Goal: Transaction & Acquisition: Purchase product/service

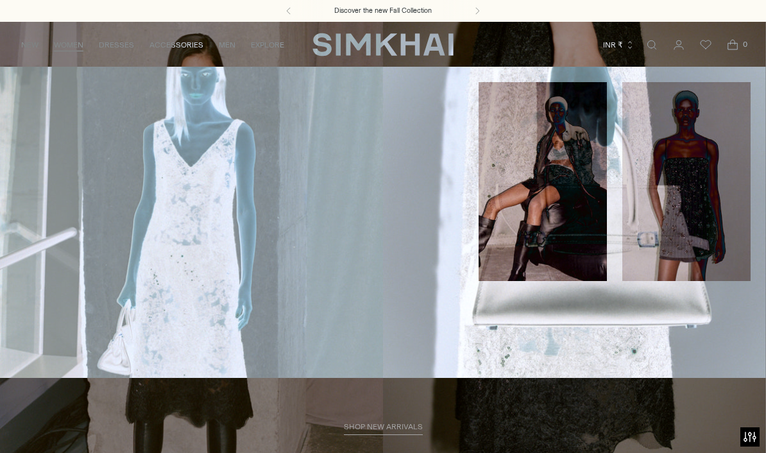
click at [33, 181] on link "Sale" at bounding box center [24, 184] width 19 height 9
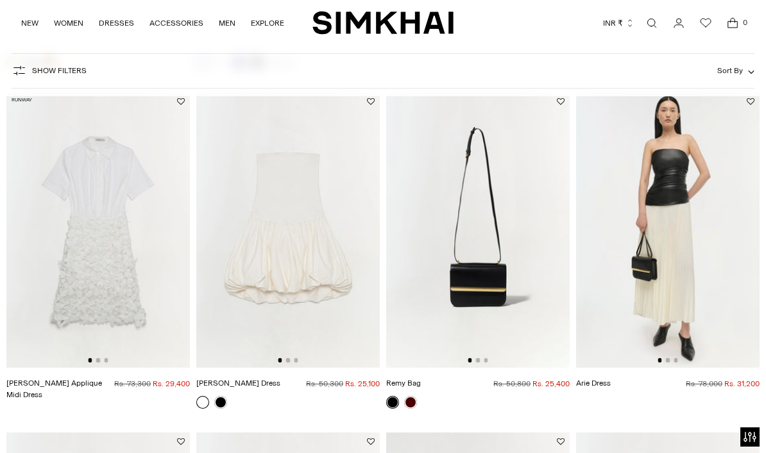
scroll to position [439, 0]
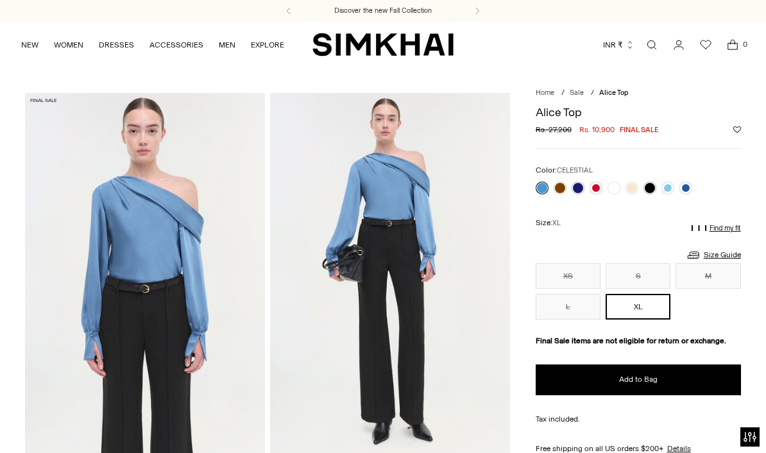
click at [621, 36] on button "INR ₹" at bounding box center [618, 45] width 31 height 28
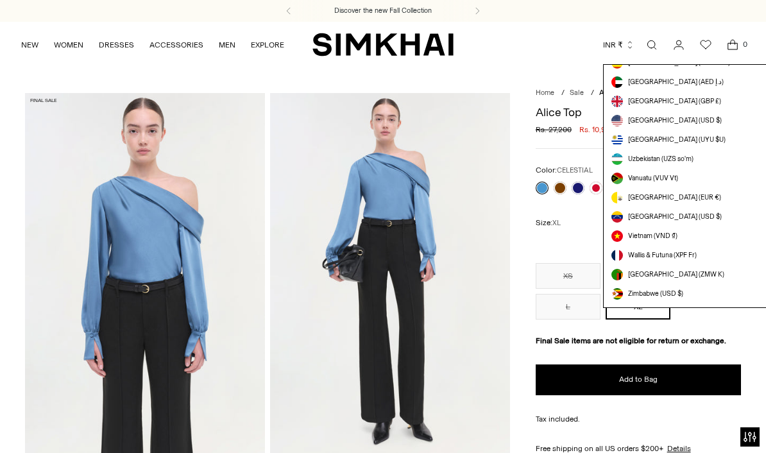
scroll to position [3632, 0]
click at [682, 120] on span "[GEOGRAPHIC_DATA] (USD $)" at bounding box center [675, 120] width 94 height 10
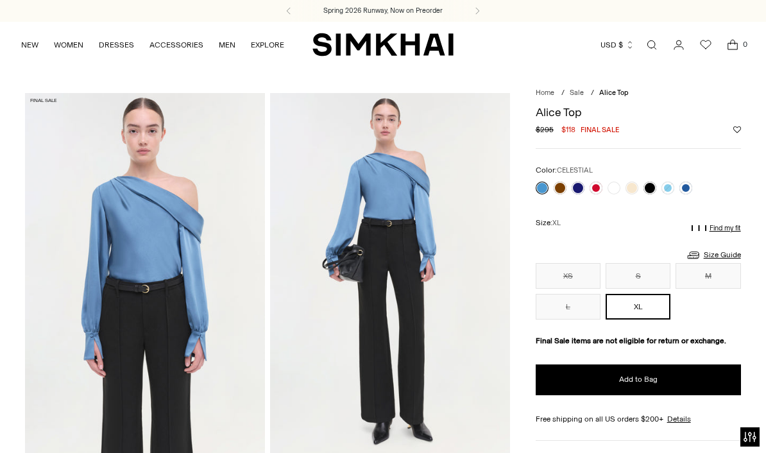
click at [565, 183] on div at bounding box center [614, 188] width 162 height 18
click at [562, 184] on link at bounding box center [559, 187] width 13 height 13
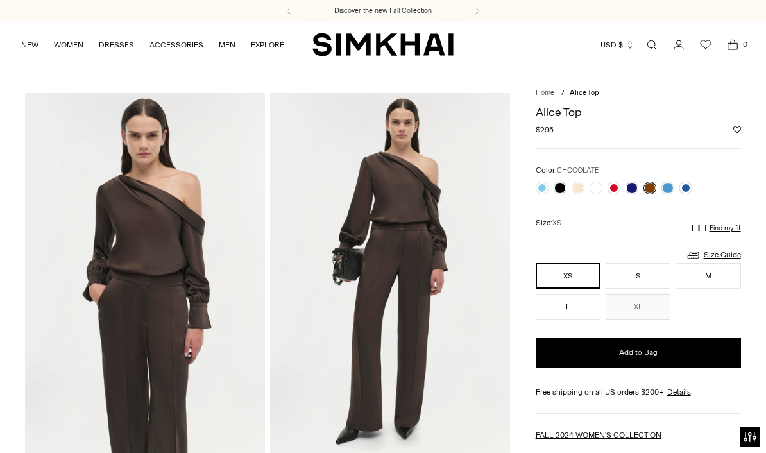
click at [582, 185] on link at bounding box center [577, 187] width 13 height 13
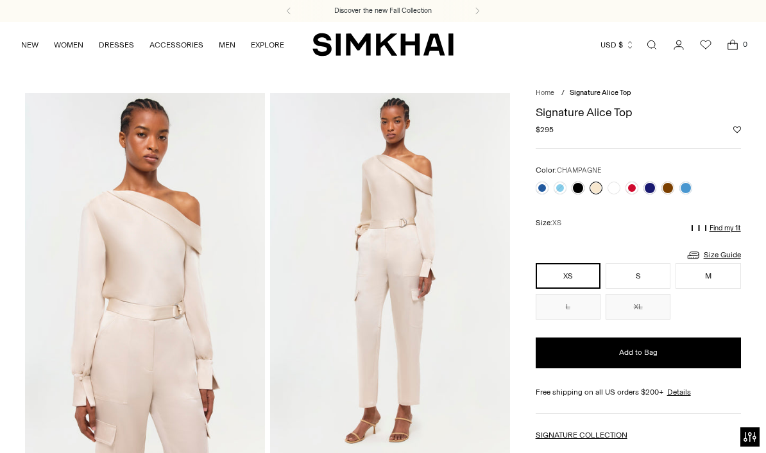
click at [637, 182] on div at bounding box center [614, 188] width 162 height 18
click at [653, 187] on link at bounding box center [649, 187] width 13 height 13
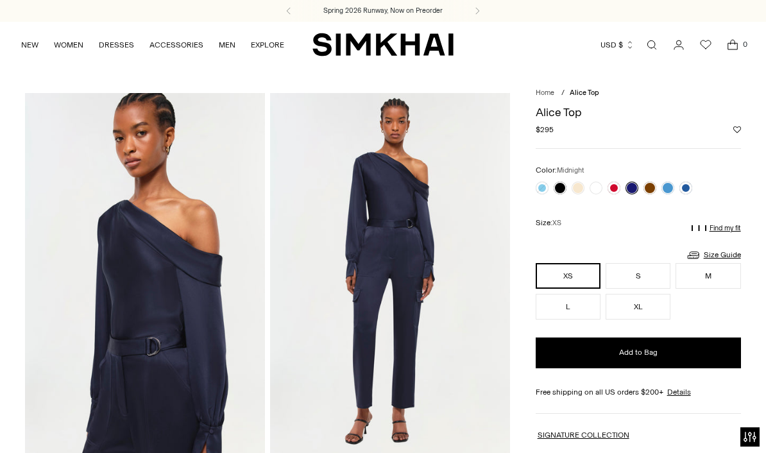
click at [685, 187] on link at bounding box center [685, 187] width 13 height 13
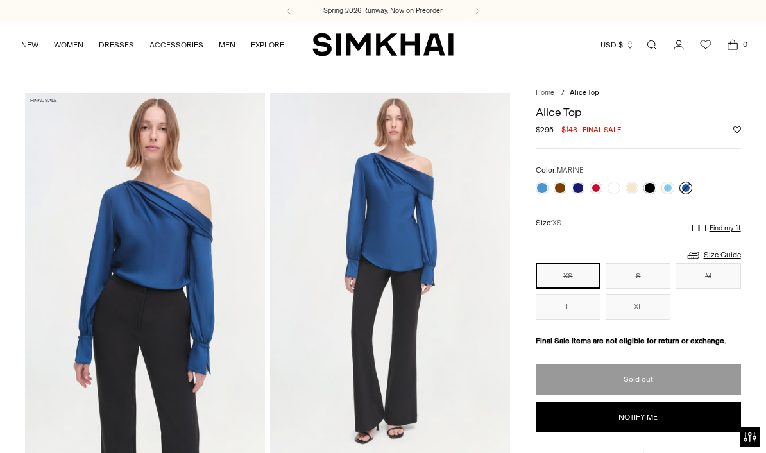
click at [648, 185] on link at bounding box center [649, 187] width 13 height 13
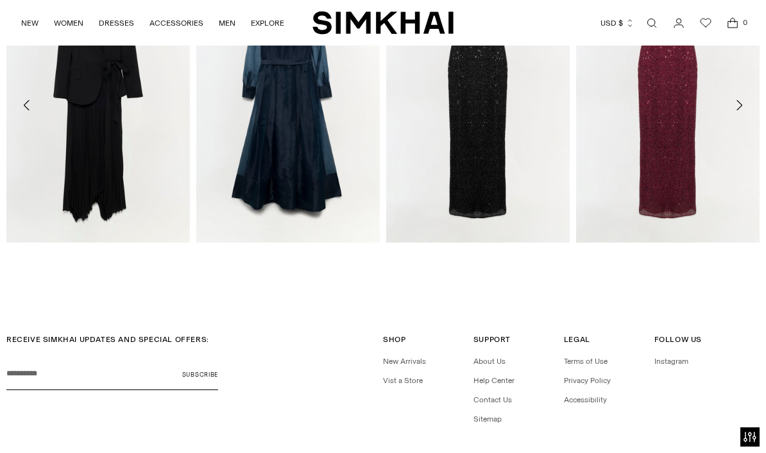
scroll to position [1656, 0]
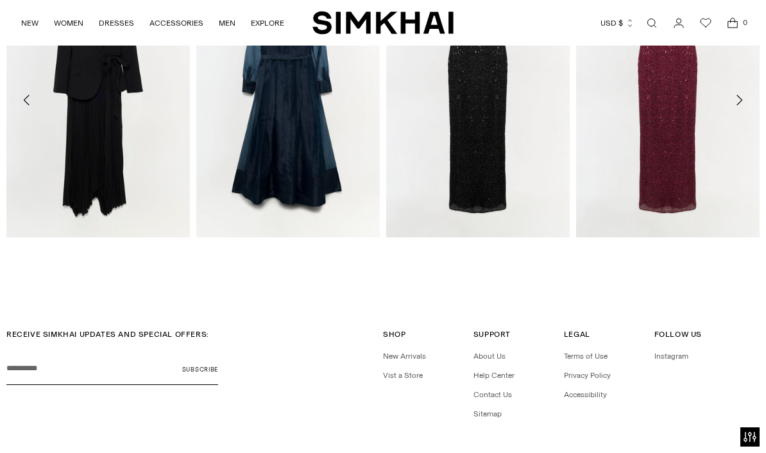
click at [485, 356] on link "About Us" at bounding box center [489, 355] width 32 height 9
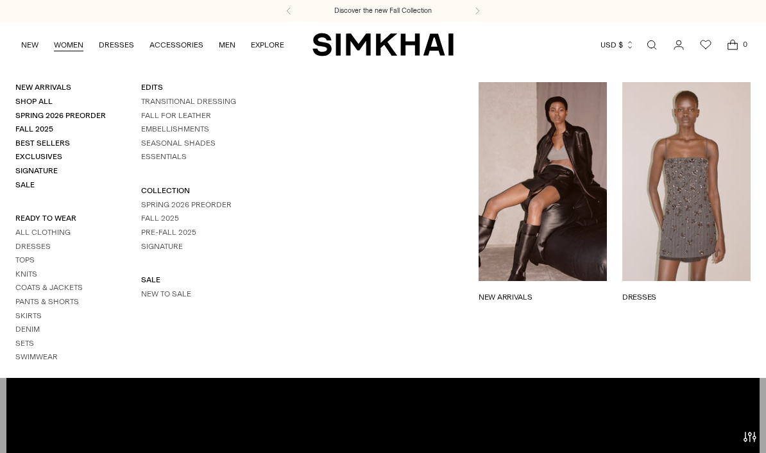
click at [24, 180] on link "Sale" at bounding box center [24, 184] width 19 height 9
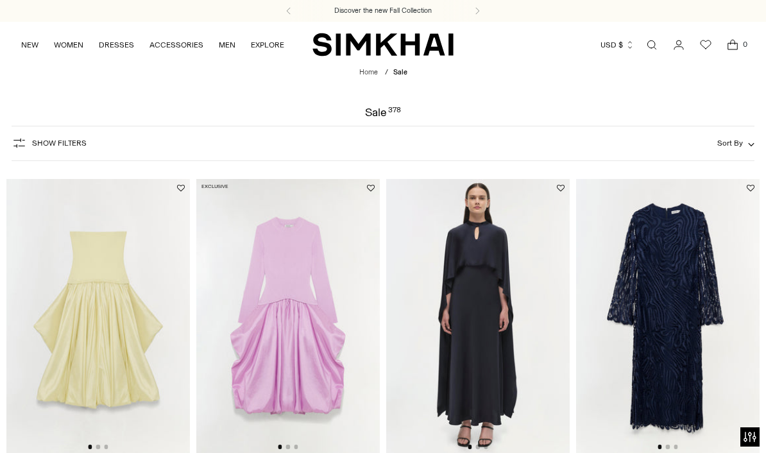
click at [737, 144] on span "Sort By" at bounding box center [730, 143] width 26 height 9
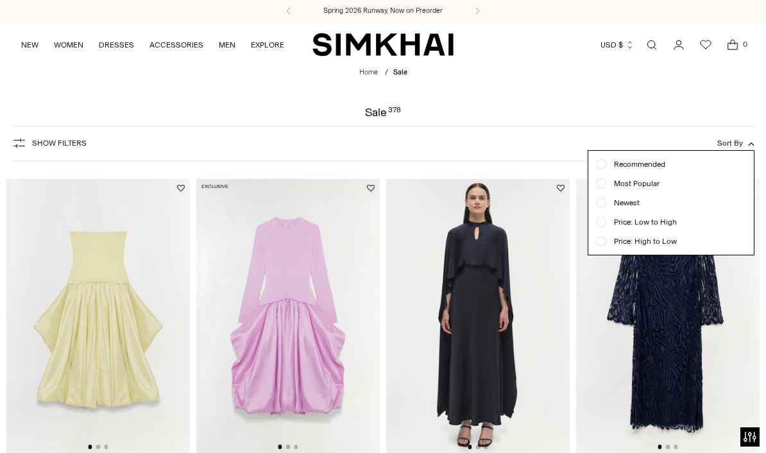
click at [605, 222] on div at bounding box center [601, 222] width 10 height 10
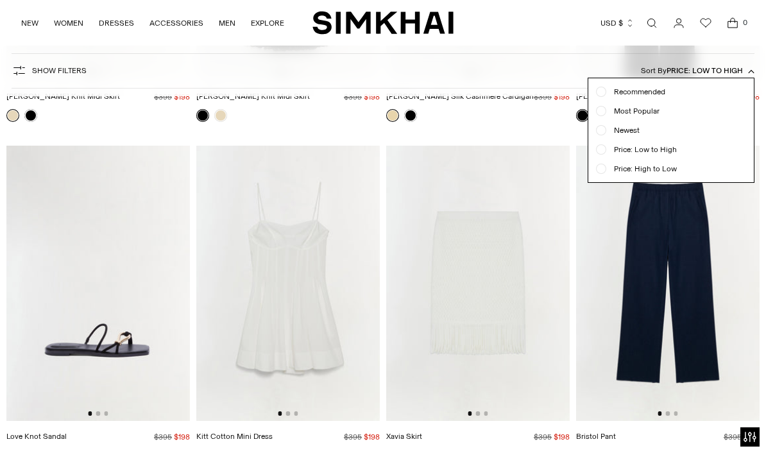
scroll to position [11048, 0]
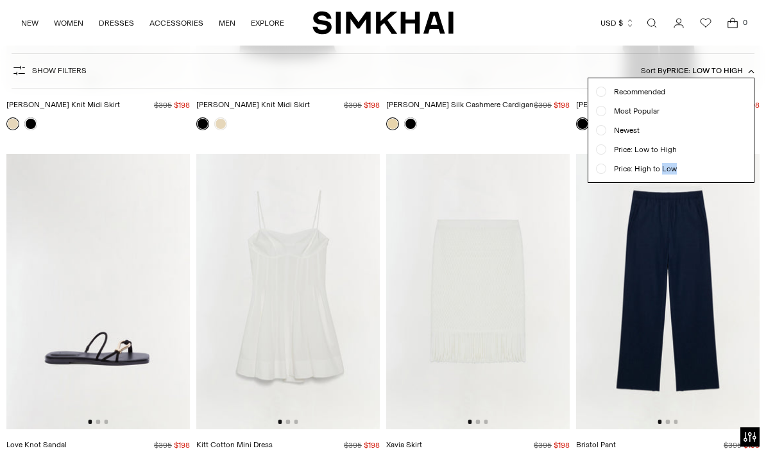
click at [458, 448] on div at bounding box center [383, 226] width 766 height 453
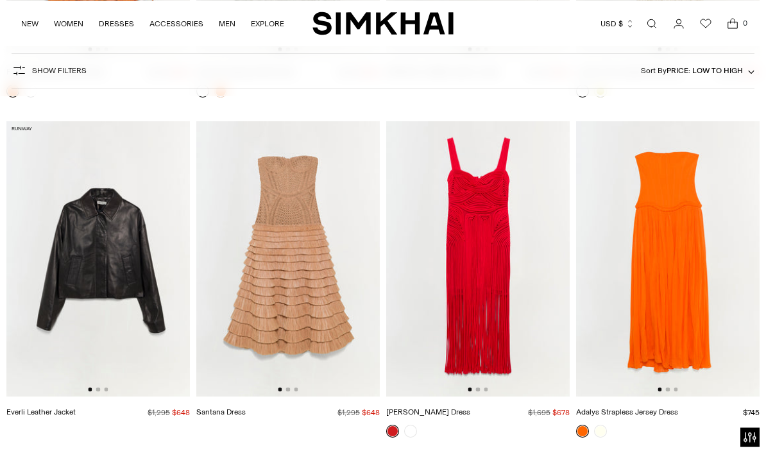
scroll to position [30971, 0]
